Goal: Entertainment & Leisure: Consume media (video, audio)

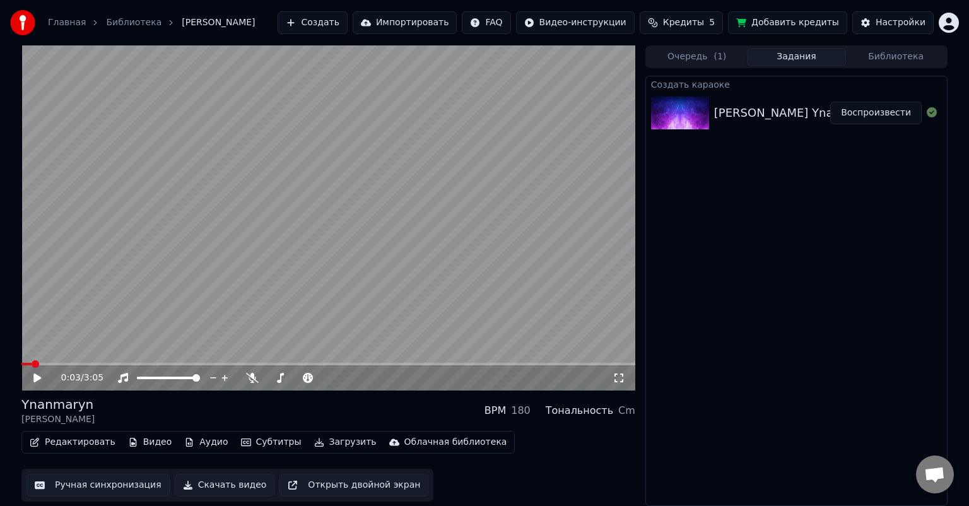
click at [40, 378] on icon at bounding box center [37, 377] width 8 height 9
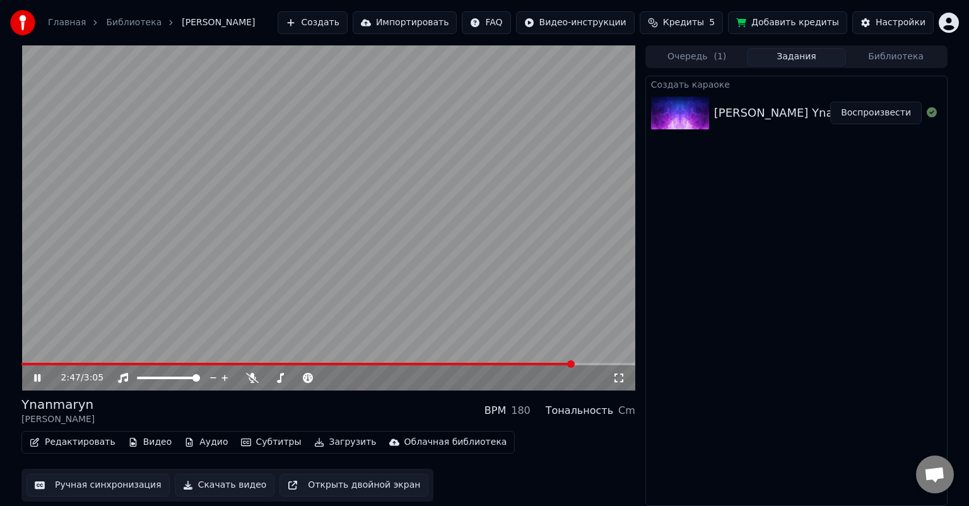
click at [533, 362] on video at bounding box center [328, 217] width 614 height 345
click at [535, 363] on span at bounding box center [297, 364] width 553 height 3
click at [43, 376] on icon at bounding box center [47, 378] width 30 height 10
click at [33, 359] on video at bounding box center [328, 217] width 614 height 345
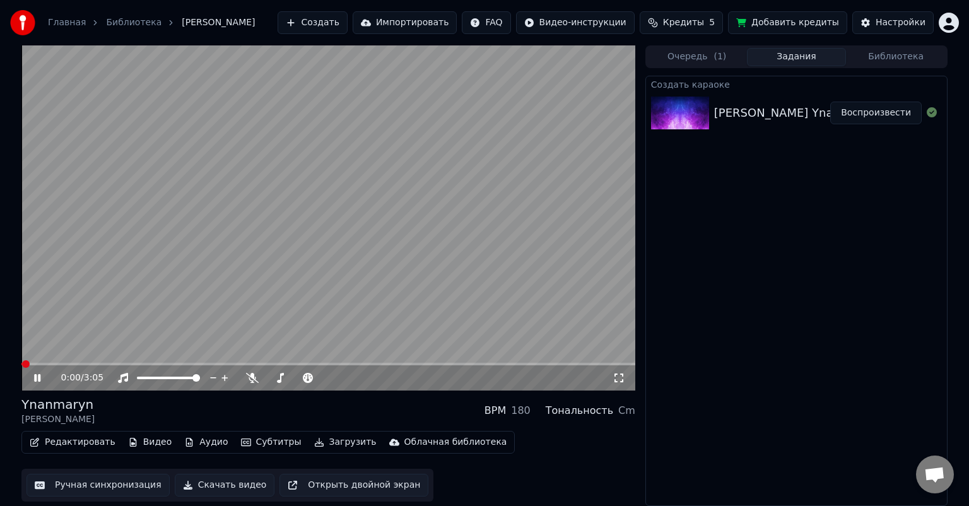
click at [33, 366] on div "0:00 / 3:05" at bounding box center [328, 377] width 614 height 25
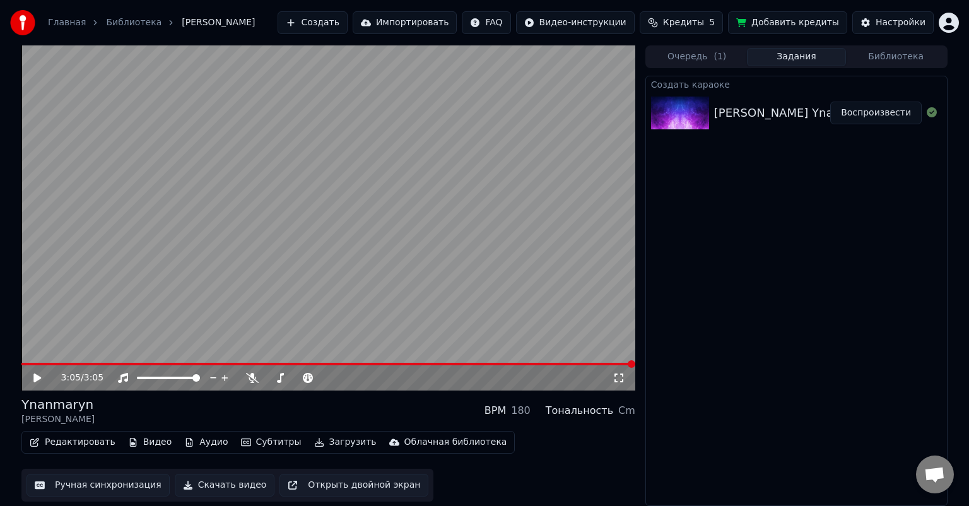
click at [34, 380] on icon at bounding box center [37, 377] width 8 height 9
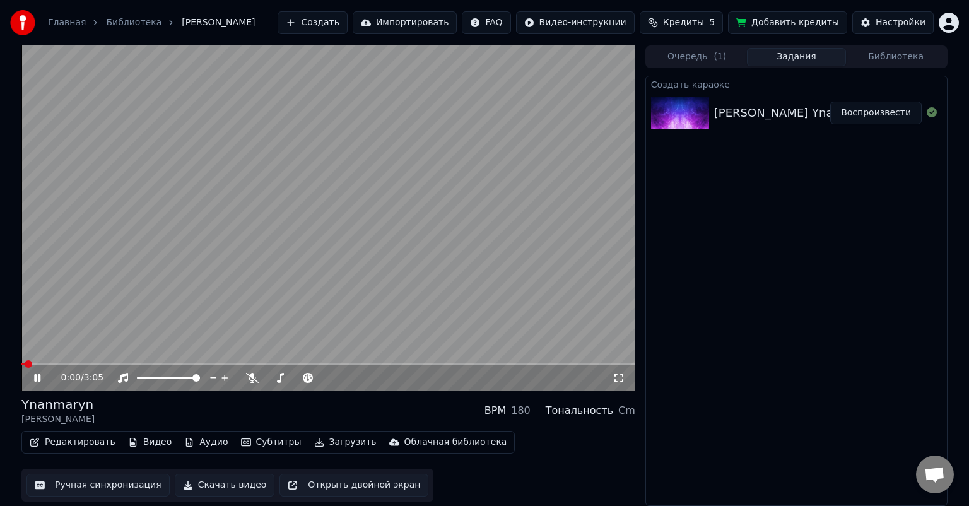
click at [48, 363] on span at bounding box center [328, 364] width 614 height 3
click at [33, 363] on span at bounding box center [45, 364] width 49 height 3
click at [51, 361] on video at bounding box center [328, 217] width 614 height 345
click at [50, 363] on span at bounding box center [36, 364] width 30 height 3
click at [30, 376] on div "0:09 / 3:05" at bounding box center [328, 378] width 604 height 13
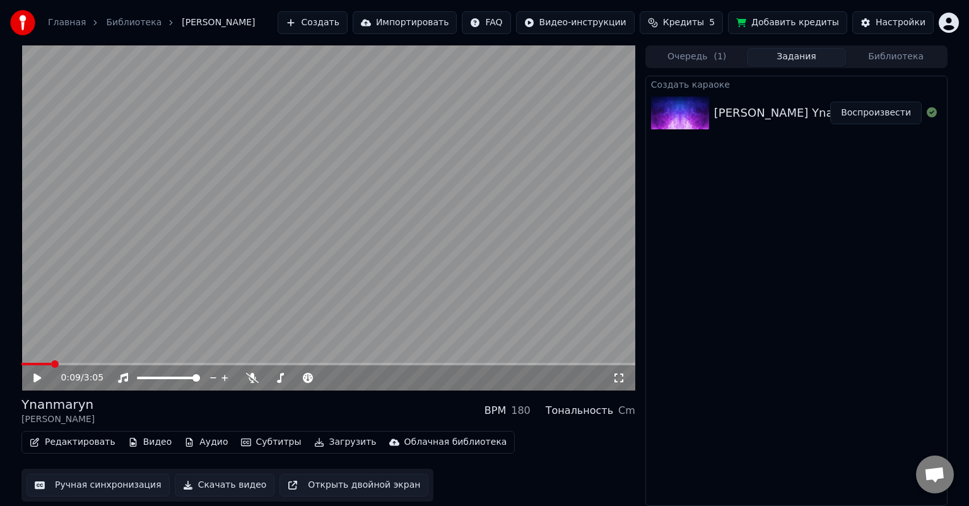
click at [35, 377] on icon at bounding box center [37, 377] width 8 height 9
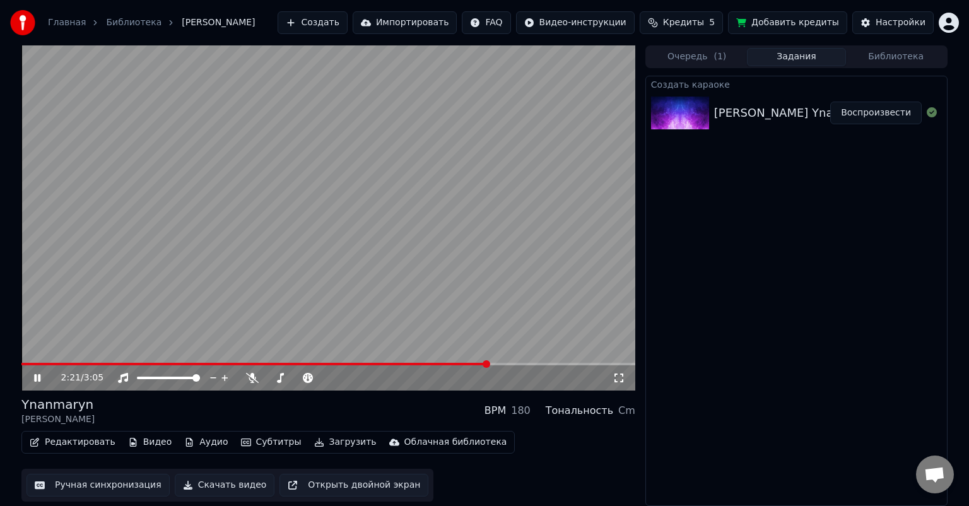
click at [217, 360] on video at bounding box center [328, 217] width 614 height 345
click at [213, 363] on span at bounding box center [117, 364] width 192 height 3
click at [198, 363] on span at bounding box center [117, 364] width 192 height 3
click at [39, 377] on icon at bounding box center [37, 377] width 8 height 9
click at [37, 377] on icon at bounding box center [47, 378] width 30 height 10
